Goal: Information Seeking & Learning: Check status

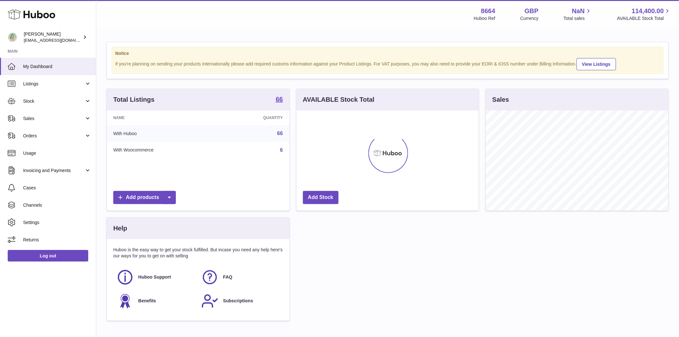
scroll to position [100, 182]
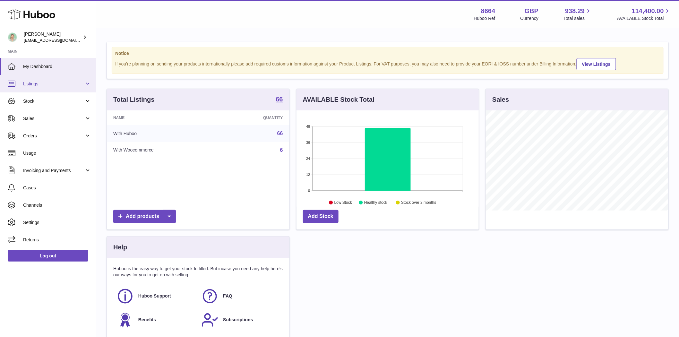
click at [36, 86] on span "Listings" at bounding box center [53, 84] width 61 height 6
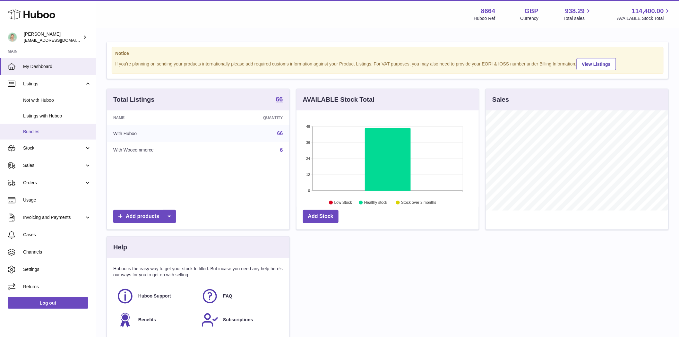
click at [45, 130] on span "Bundles" at bounding box center [57, 132] width 68 height 6
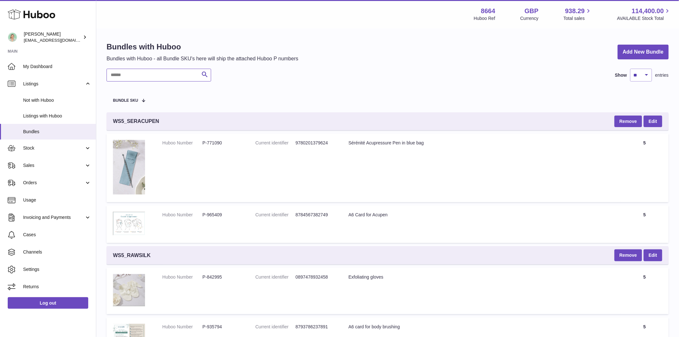
click at [128, 78] on input "text" at bounding box center [159, 75] width 105 height 13
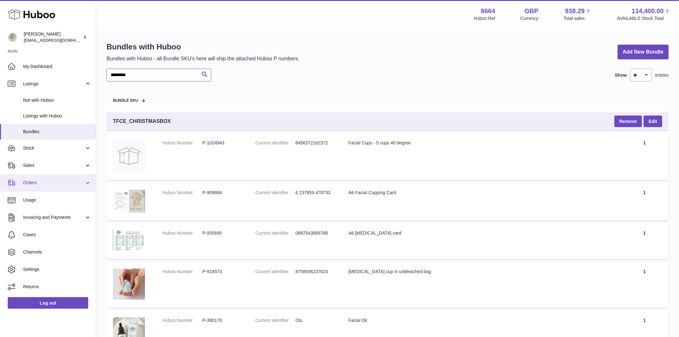
type input "*********"
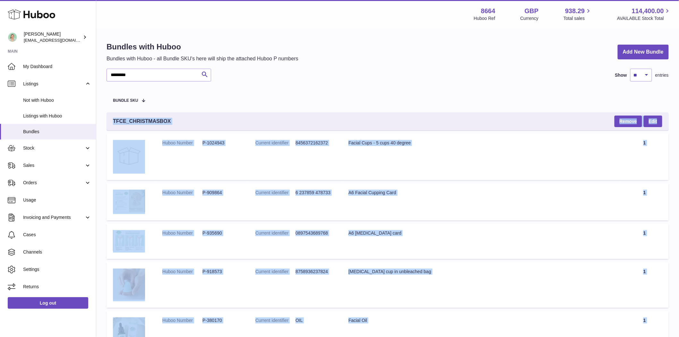
drag, startPoint x: 409, startPoint y: 242, endPoint x: 107, endPoint y: 118, distance: 326.8
copy tbody "TFCE_CHRISTMASBOX Remove Edit Huboo Number P-1024943 Current identifier 8456372…"
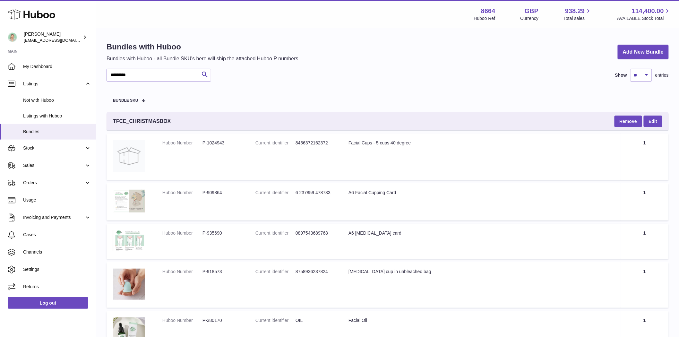
click at [44, 116] on span "Listings with Huboo" at bounding box center [57, 116] width 68 height 6
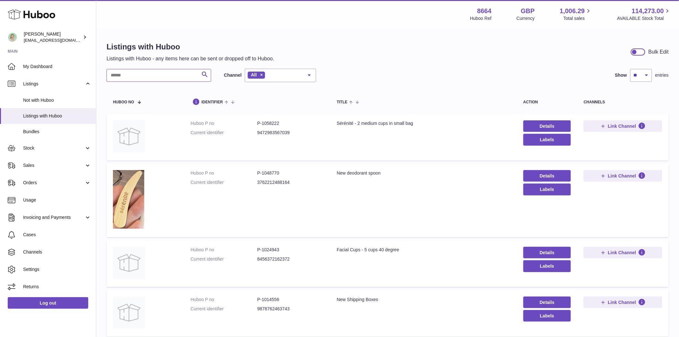
click at [139, 77] on input "text" at bounding box center [159, 75] width 105 height 13
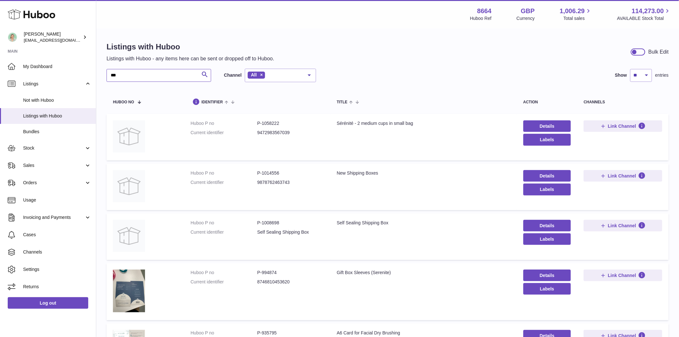
type input "***"
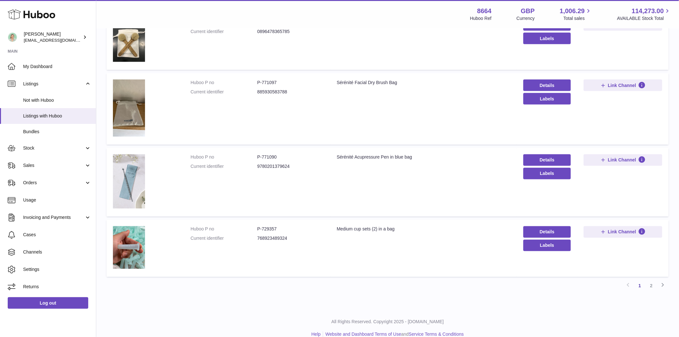
scroll to position [399, 0]
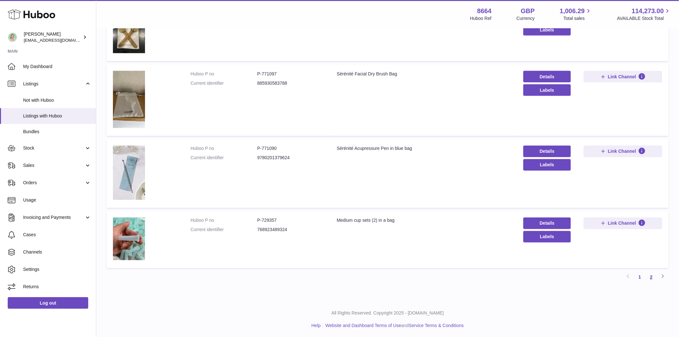
click at [651, 278] on link "2" at bounding box center [652, 278] width 12 height 12
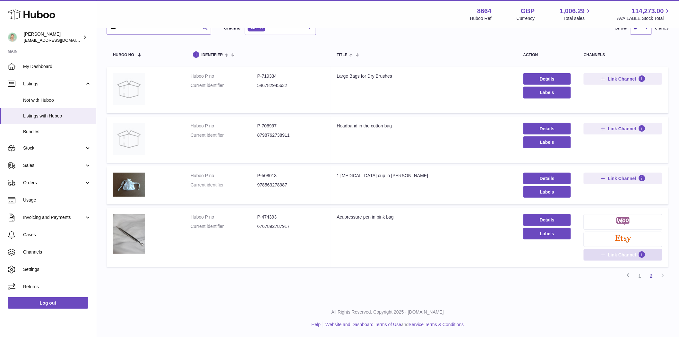
scroll to position [29, 0]
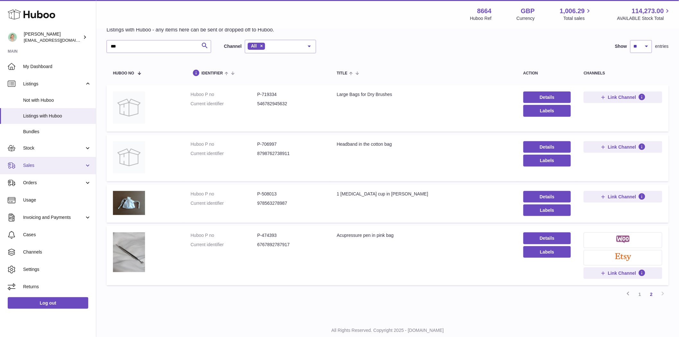
click at [33, 162] on span "Sales" at bounding box center [53, 165] width 61 height 6
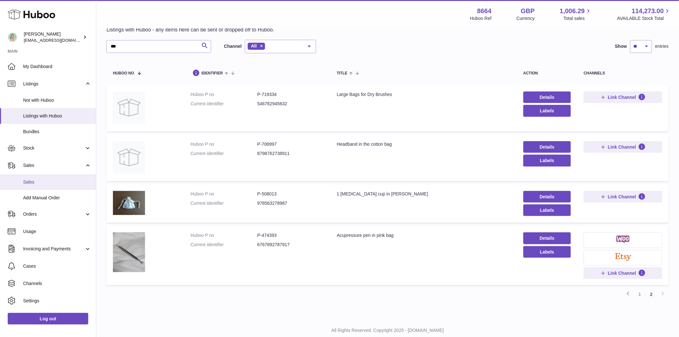
click at [41, 187] on link "Sales" at bounding box center [48, 182] width 96 height 16
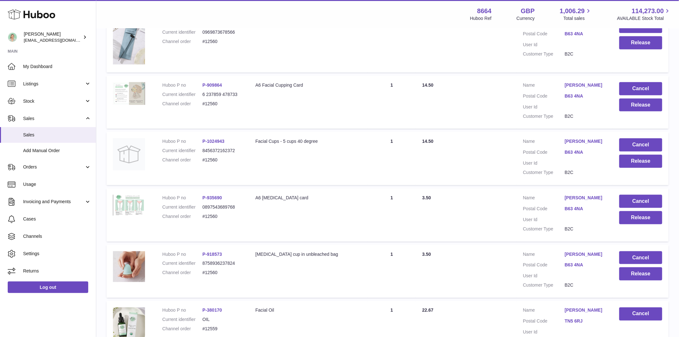
scroll to position [214, 0]
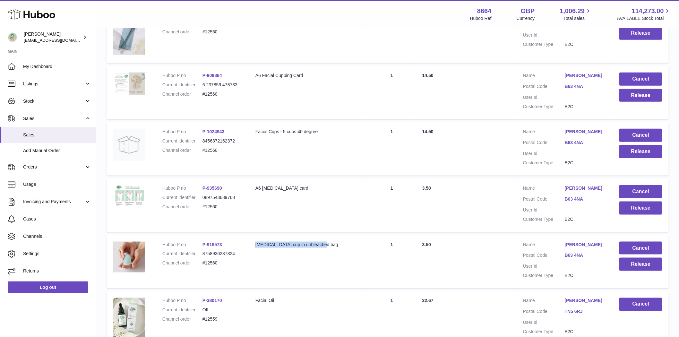
drag, startPoint x: 332, startPoint y: 253, endPoint x: 254, endPoint y: 251, distance: 77.7
click at [254, 251] on td "Description Cellulite cup in unbleached bag" at bounding box center [308, 261] width 119 height 53
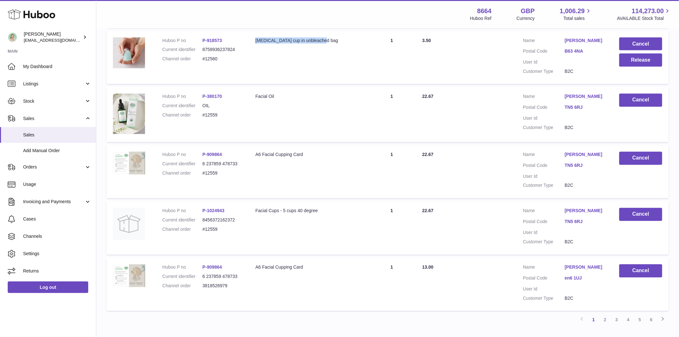
scroll to position [428, 0]
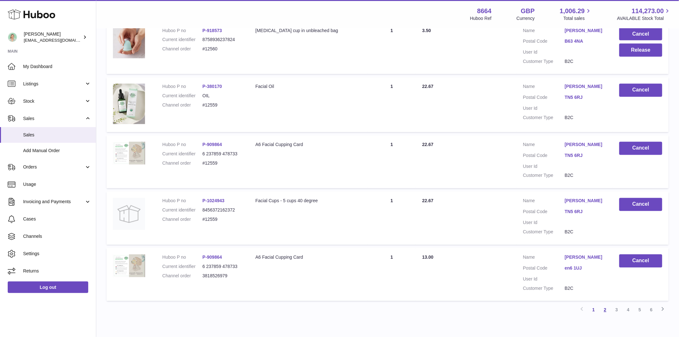
click at [605, 313] on link "2" at bounding box center [606, 310] width 12 height 12
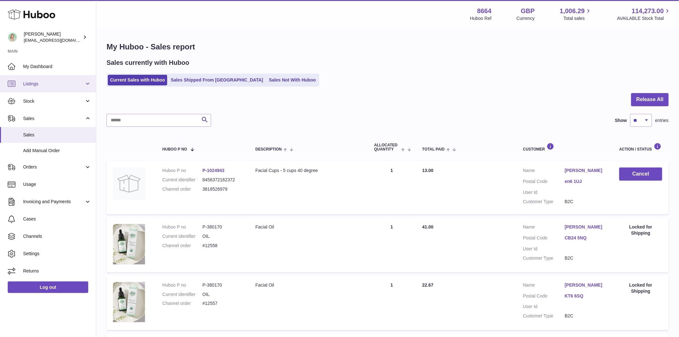
click at [35, 86] on span "Listings" at bounding box center [53, 84] width 61 height 6
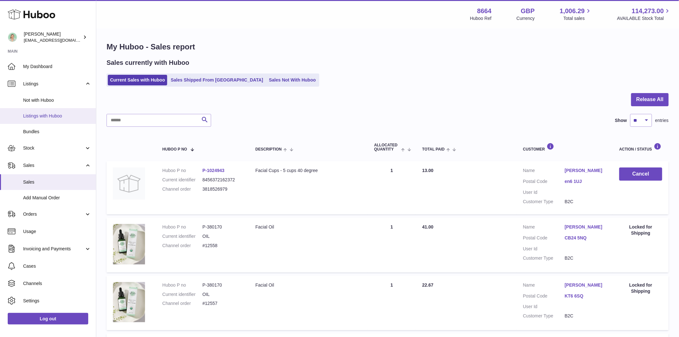
click at [46, 116] on span "Listings with Huboo" at bounding box center [57, 116] width 68 height 6
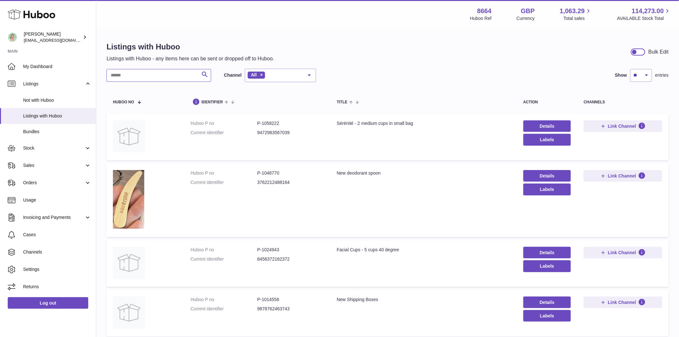
click at [136, 79] on input "text" at bounding box center [159, 75] width 105 height 13
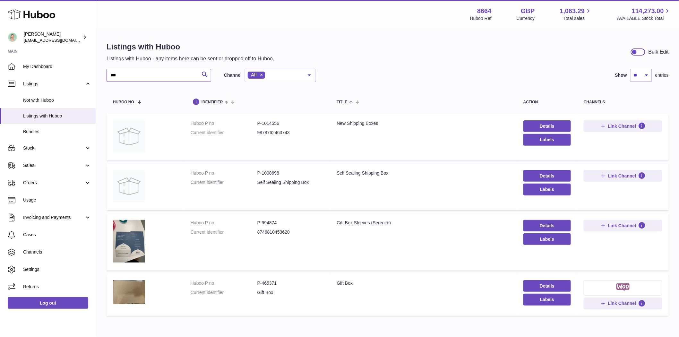
type input "***"
drag, startPoint x: 285, startPoint y: 174, endPoint x: 261, endPoint y: 171, distance: 23.9
click at [261, 171] on dd "P-1008698" at bounding box center [290, 173] width 67 height 6
copy dd "1008698"
drag, startPoint x: 283, startPoint y: 127, endPoint x: 261, endPoint y: 125, distance: 21.6
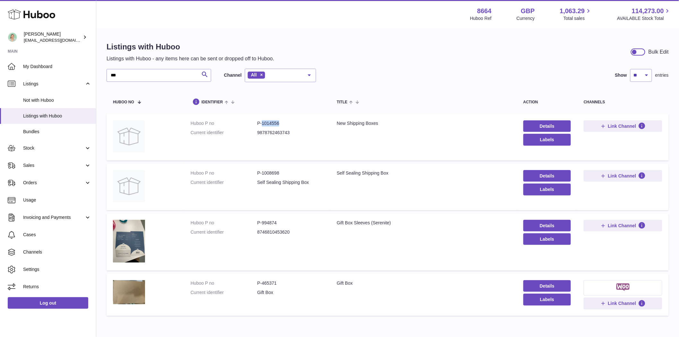
click at [261, 125] on dl "Huboo P no P-1014556 Current identifier 9878762463743" at bounding box center [258, 129] width 134 height 19
copy dd "1014556"
